Goal: Communication & Community: Share content

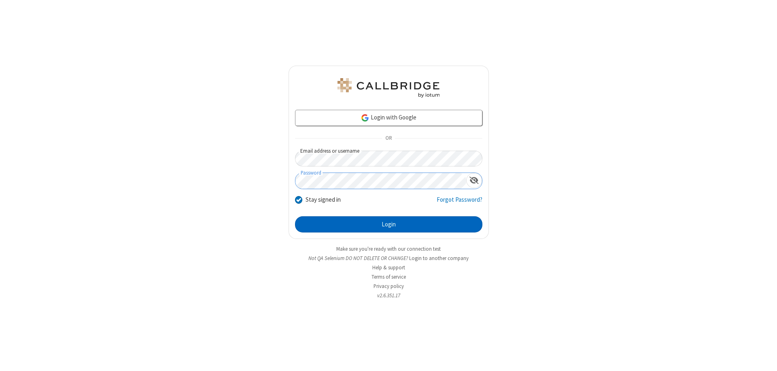
click at [389, 224] on button "Login" at bounding box center [388, 224] width 187 height 16
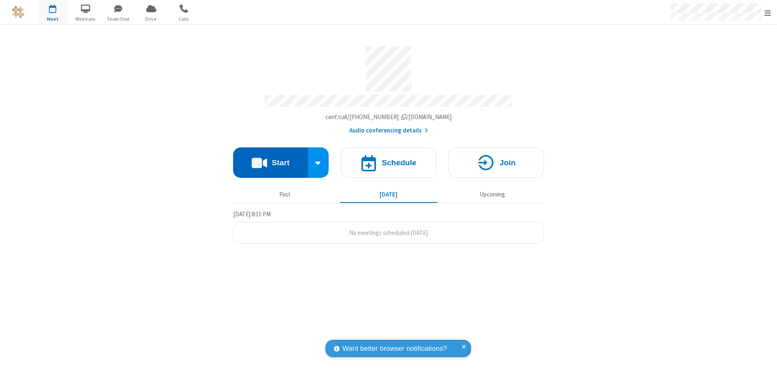
click at [270, 159] on button "Start" at bounding box center [270, 162] width 75 height 30
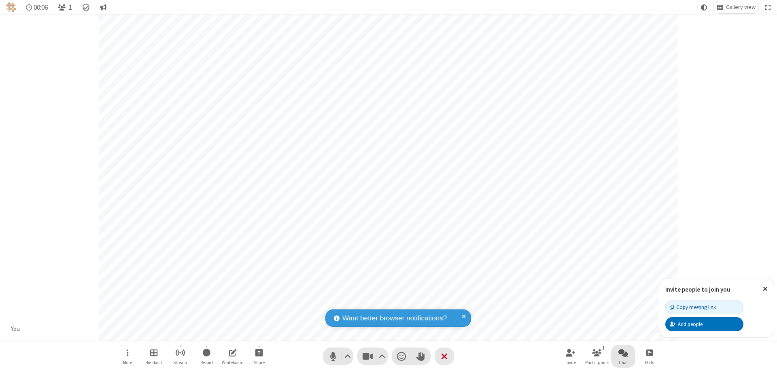
click at [623, 352] on span "Open chat" at bounding box center [624, 352] width 10 height 10
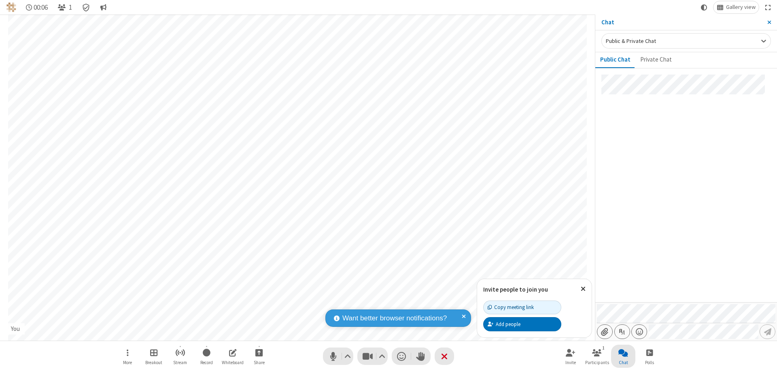
type input "C:\fakepath\doc_test.docx"
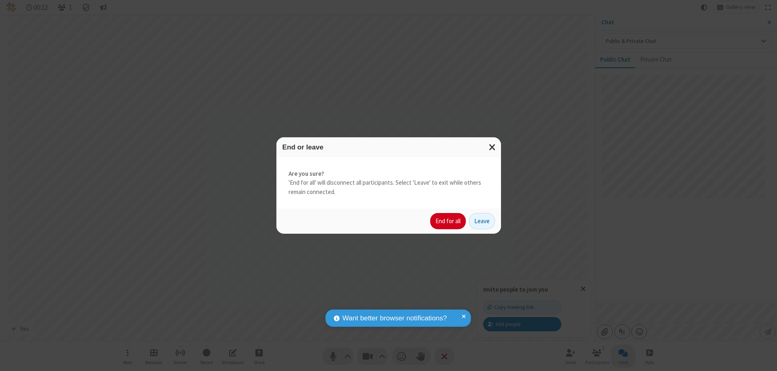
click at [449, 221] on button "End for all" at bounding box center [448, 221] width 36 height 16
